Goal: Task Accomplishment & Management: Manage account settings

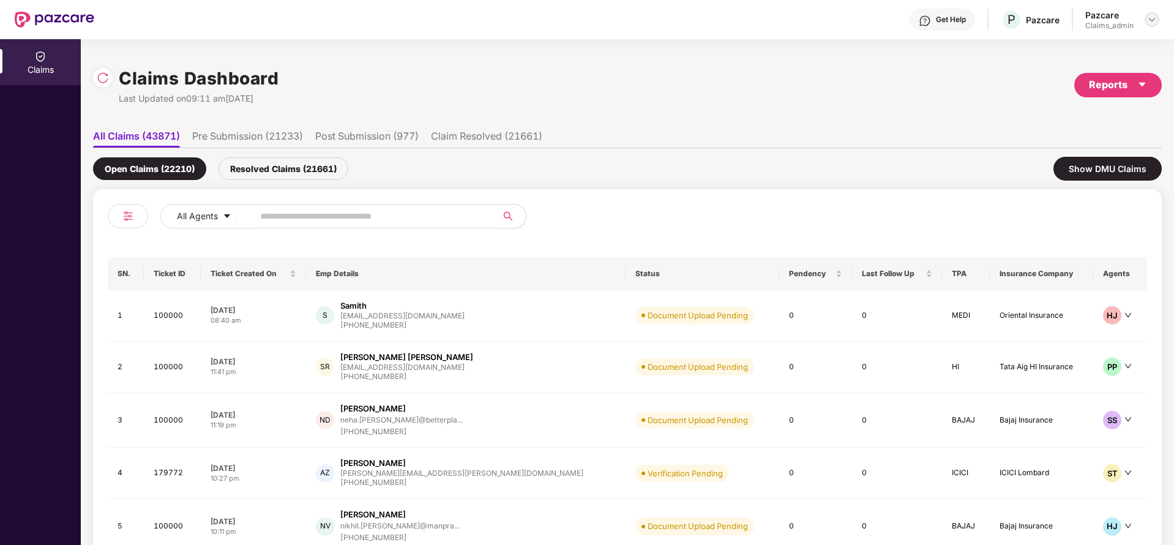
click at [1151, 18] on img at bounding box center [1152, 20] width 10 height 10
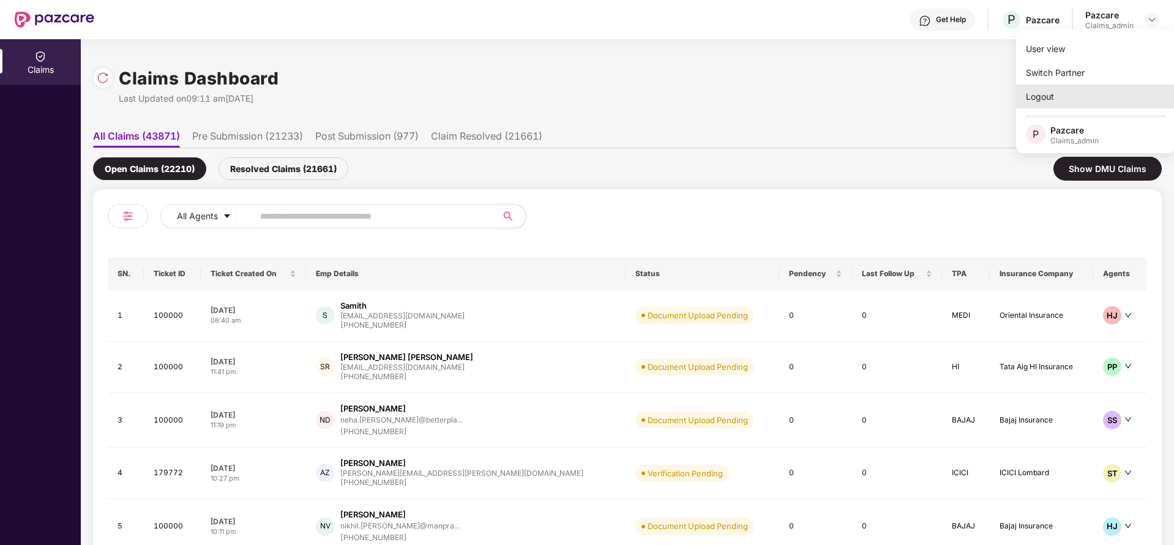
click at [1047, 99] on div "Logout" at bounding box center [1095, 96] width 159 height 24
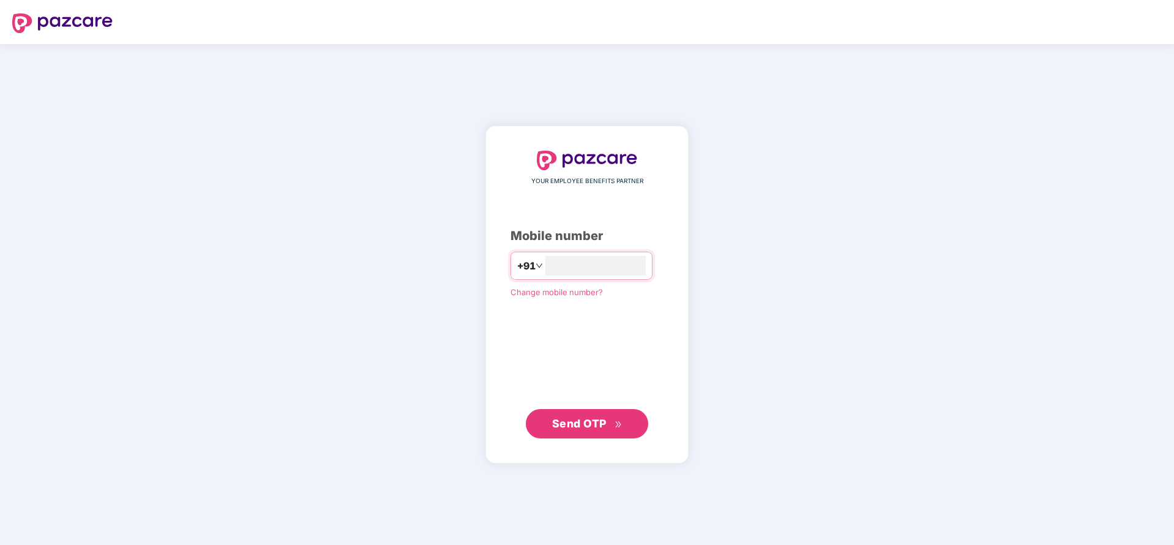
type input "**********"
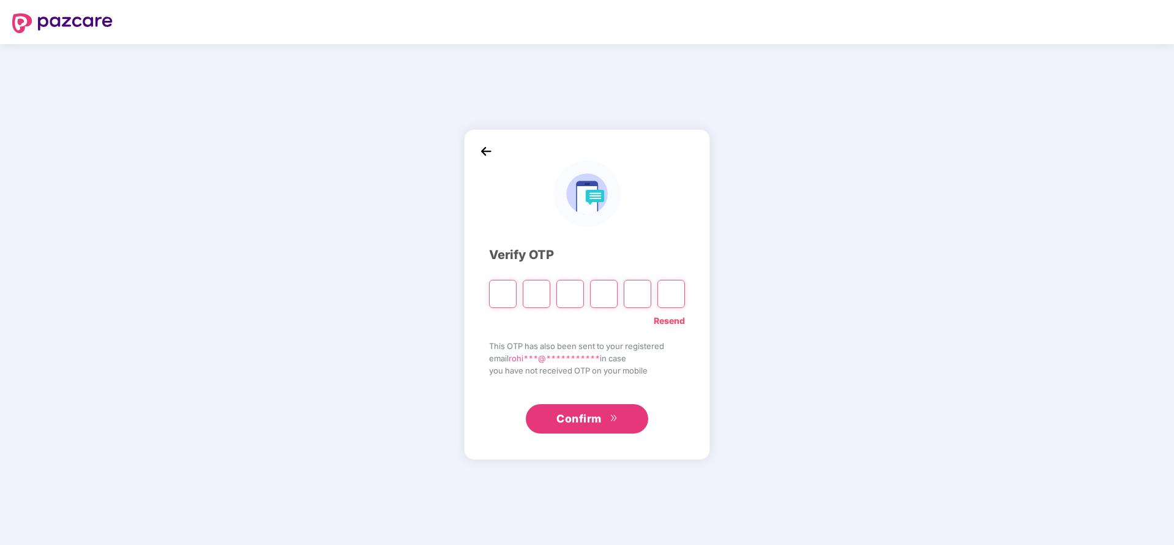
paste input "*"
type input "*"
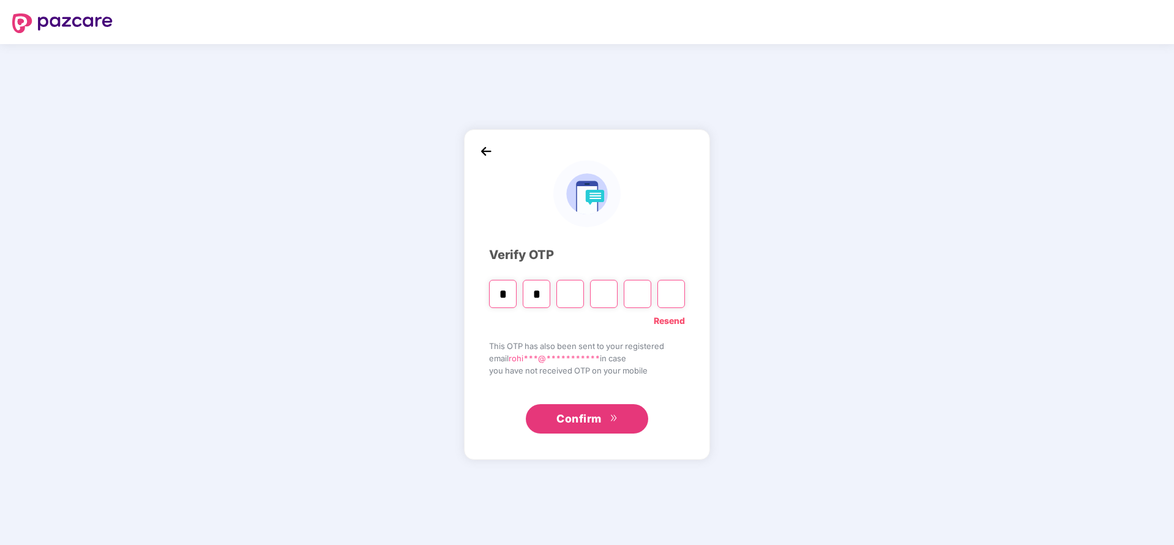
type input "*"
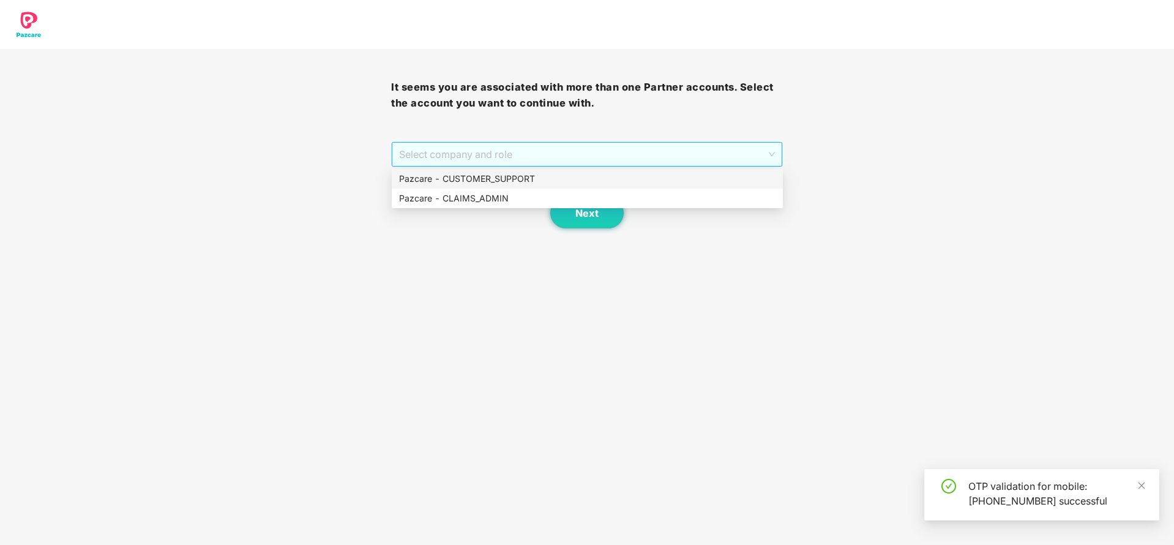
click at [675, 154] on span "Select company and role" at bounding box center [586, 154] width 375 height 23
click at [476, 206] on div "Pazcare - CLAIMS_ADMIN" at bounding box center [587, 198] width 391 height 20
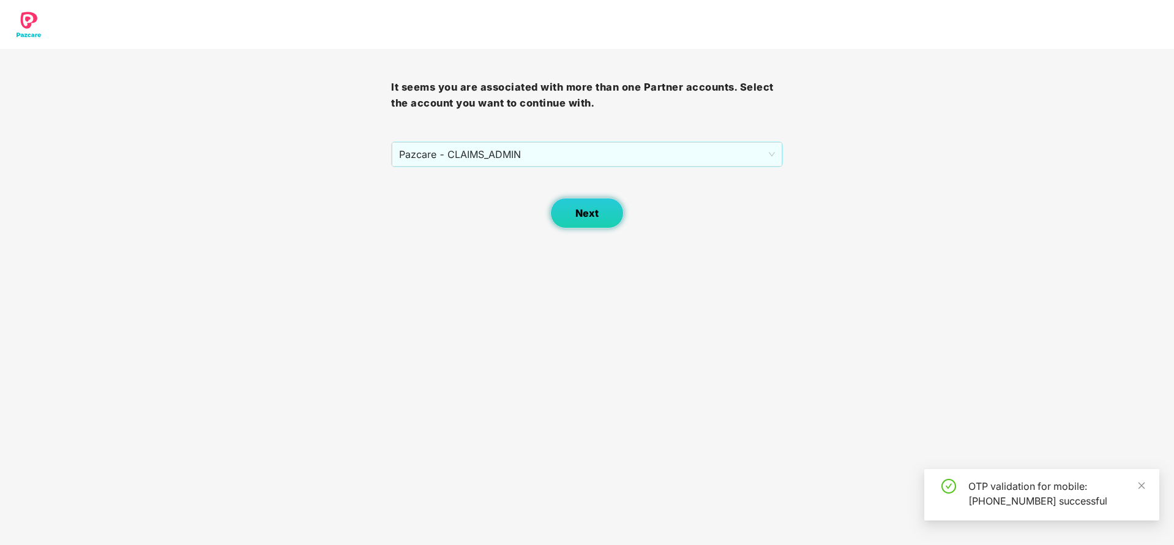
click at [575, 202] on button "Next" at bounding box center [586, 213] width 73 height 31
